Goal: Communication & Community: Connect with others

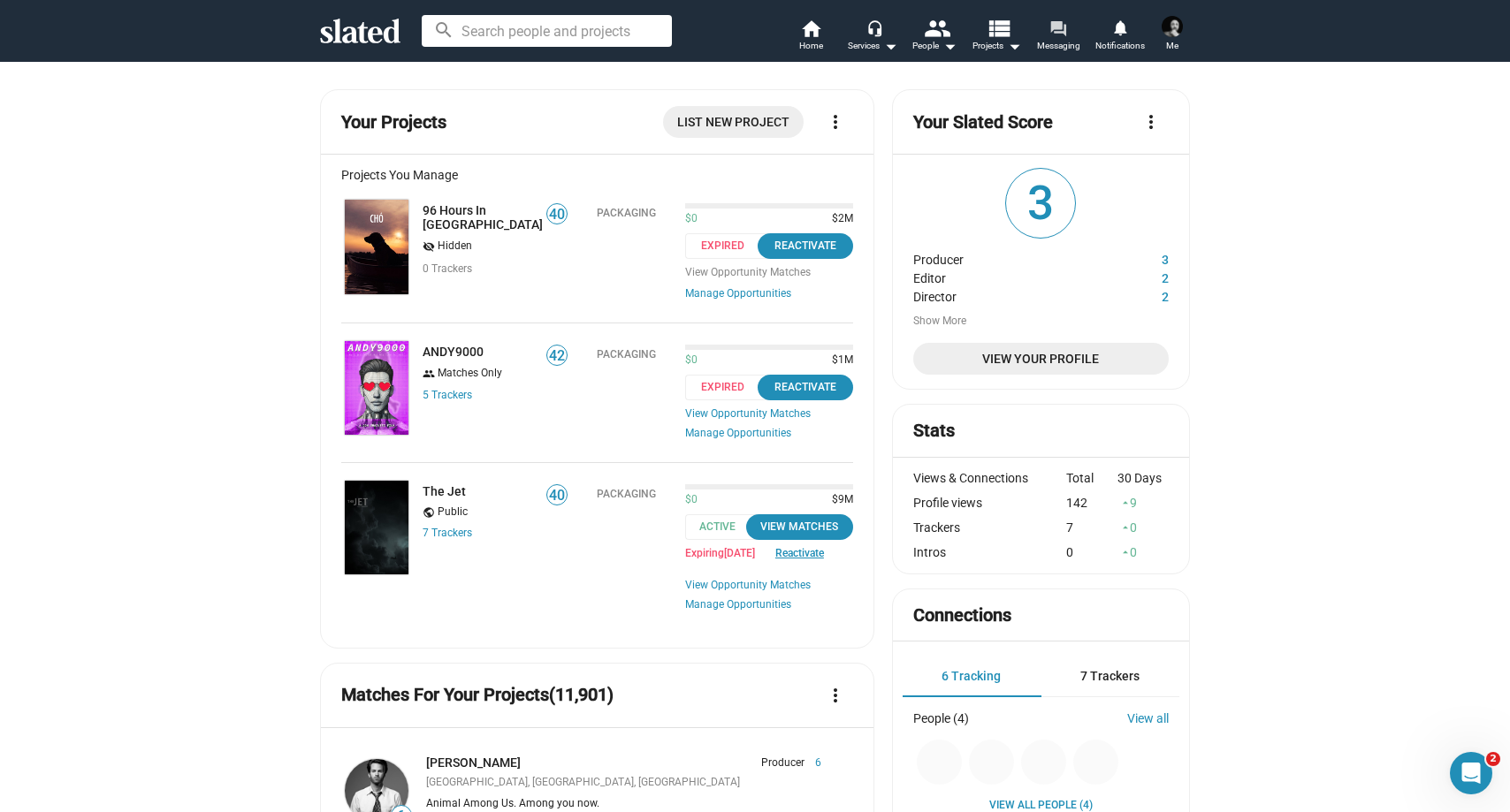
click at [1047, 40] on span "Messaging" at bounding box center [1058, 45] width 43 height 21
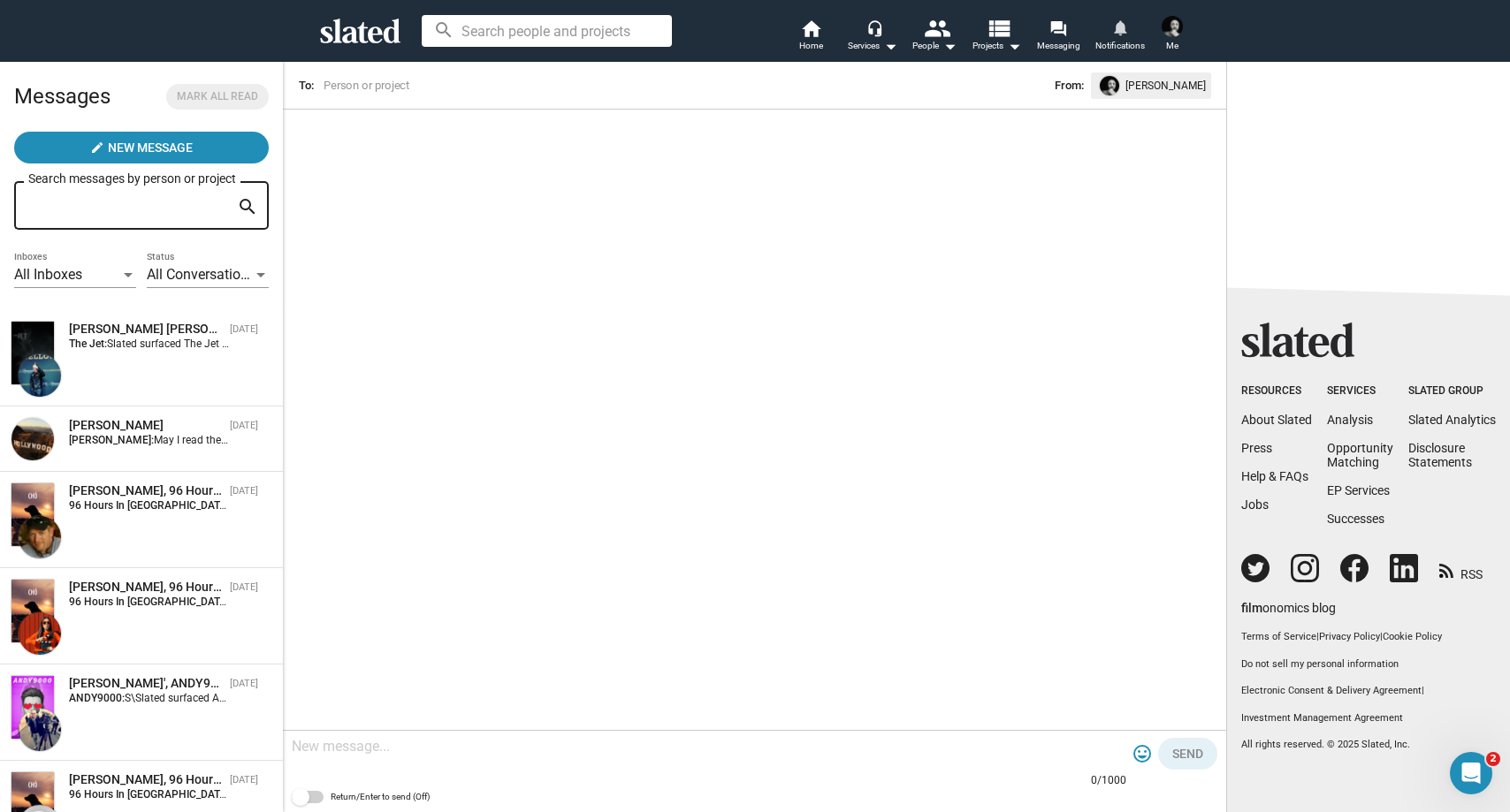
click at [1121, 22] on mat-icon "notifications" at bounding box center [1119, 27] width 17 height 17
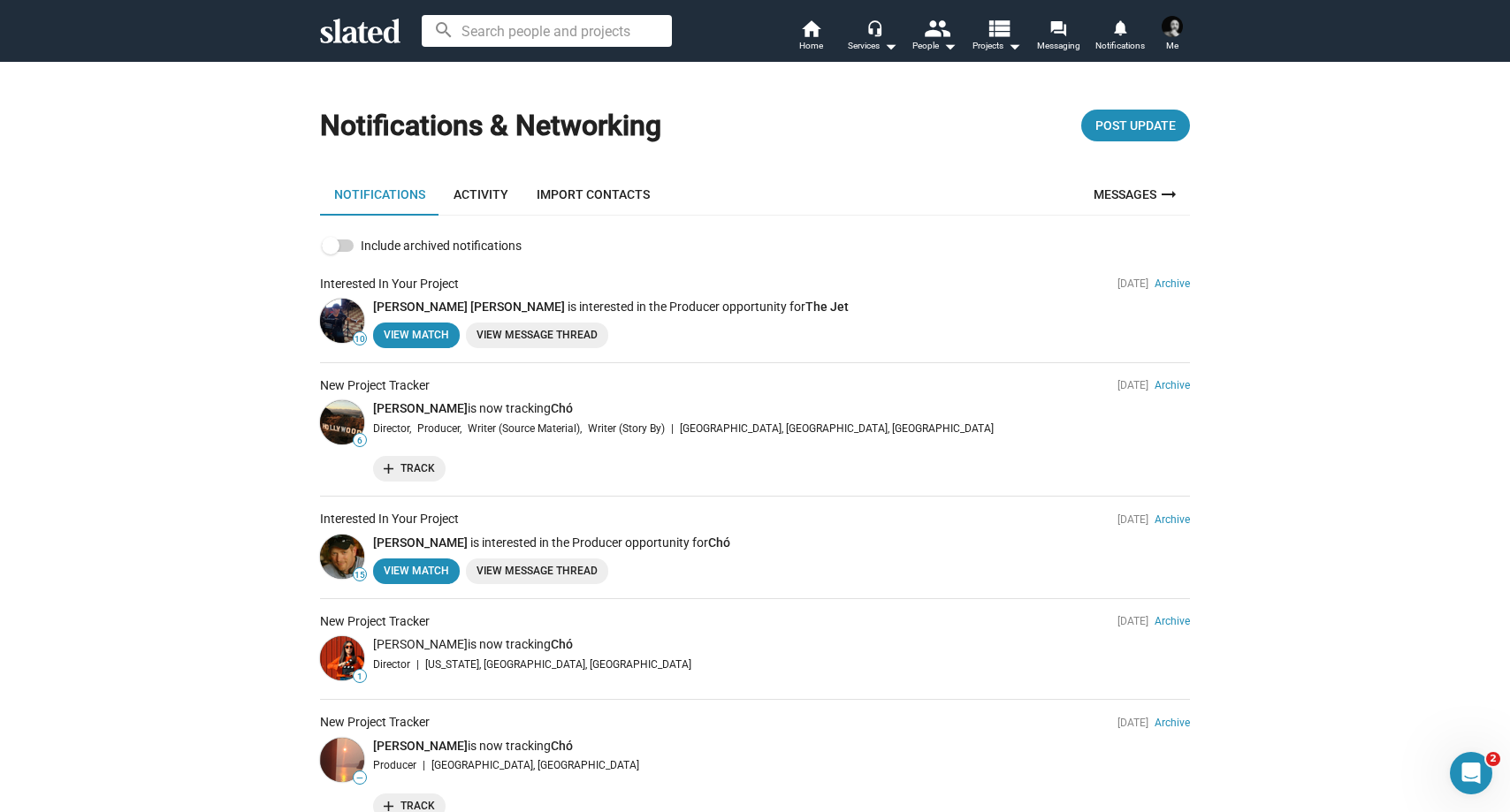
click at [1162, 28] on img at bounding box center [1171, 26] width 21 height 21
